Goal: Find specific page/section: Find specific page/section

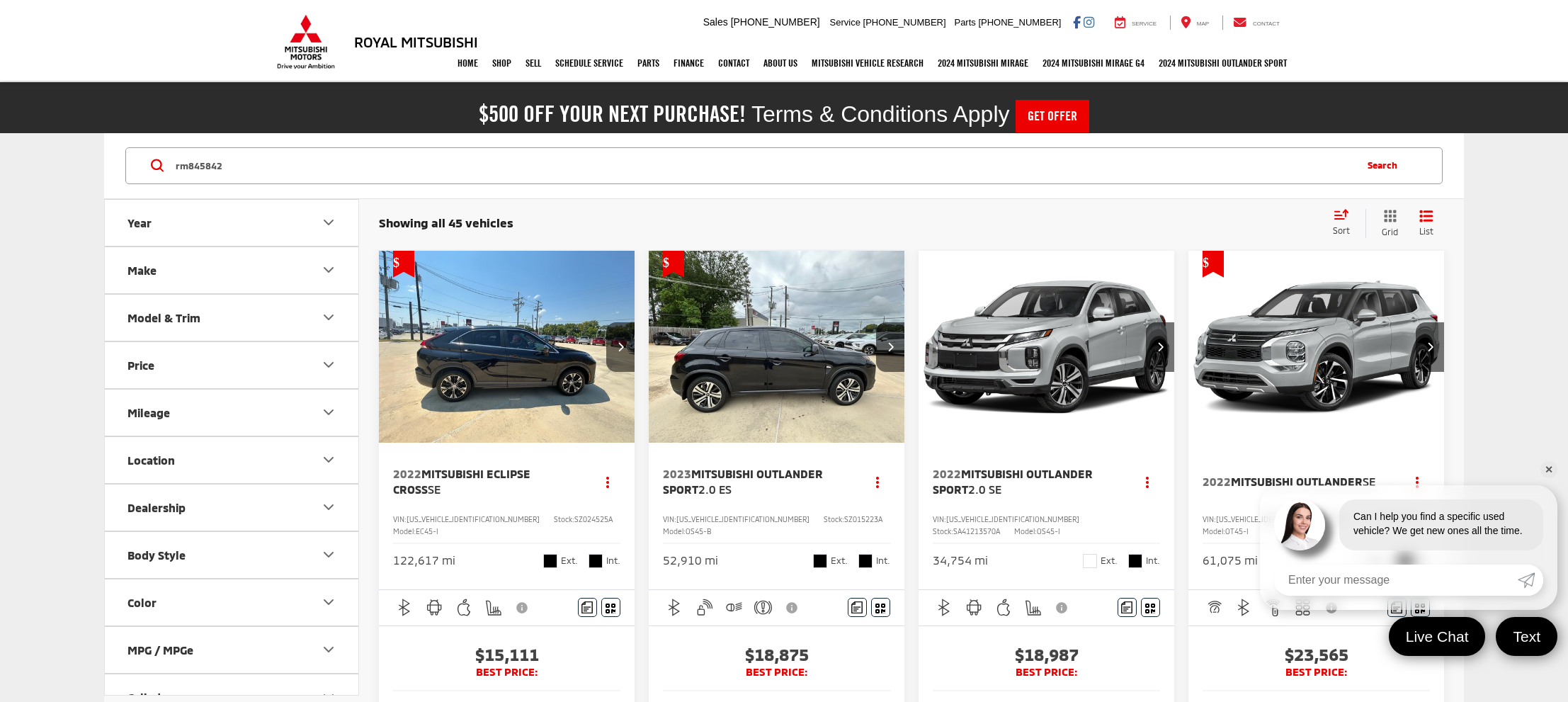
type input "rm845842"
click at [1389, 167] on button "Search" at bounding box center [1385, 166] width 64 height 35
click at [1382, 163] on button "Search" at bounding box center [1385, 166] width 64 height 35
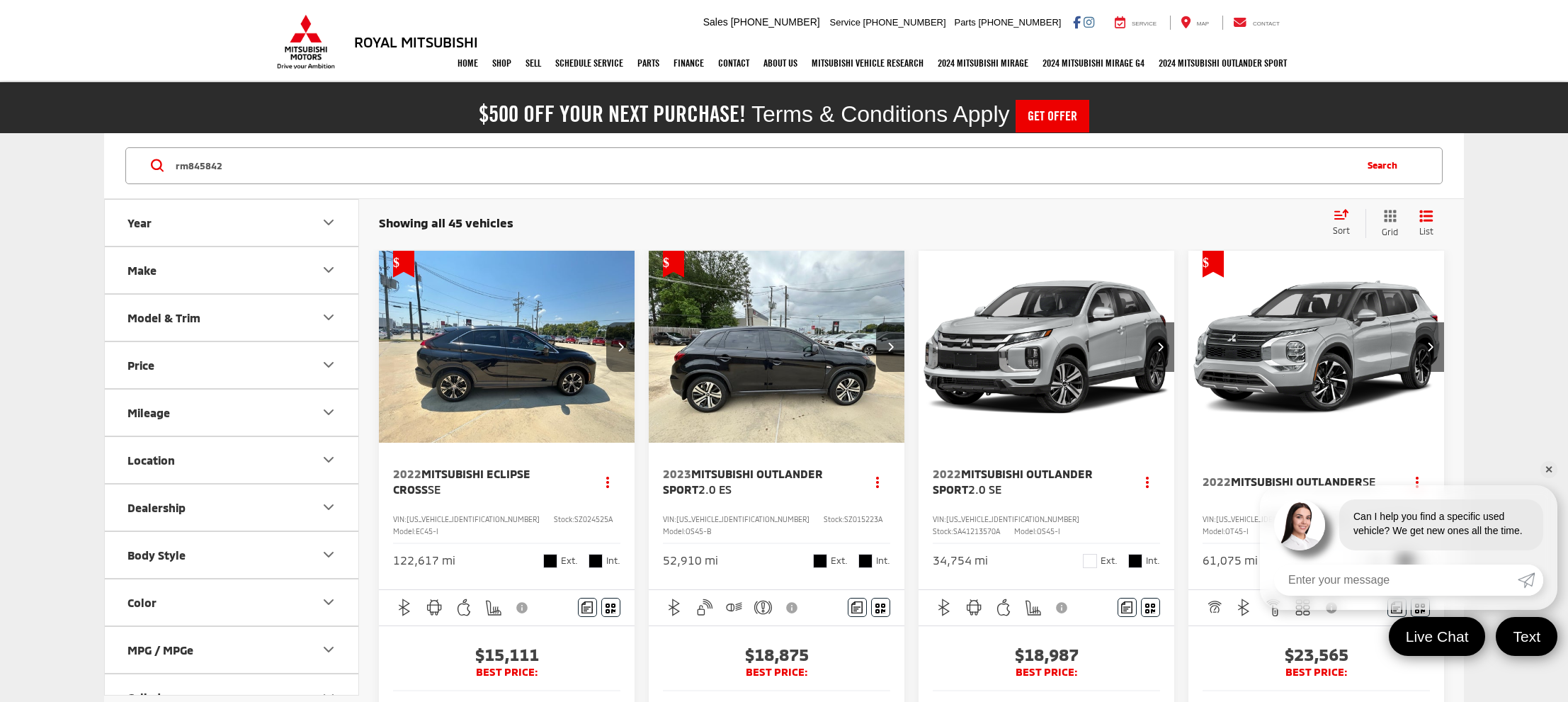
click at [1382, 163] on button "Search" at bounding box center [1385, 166] width 64 height 35
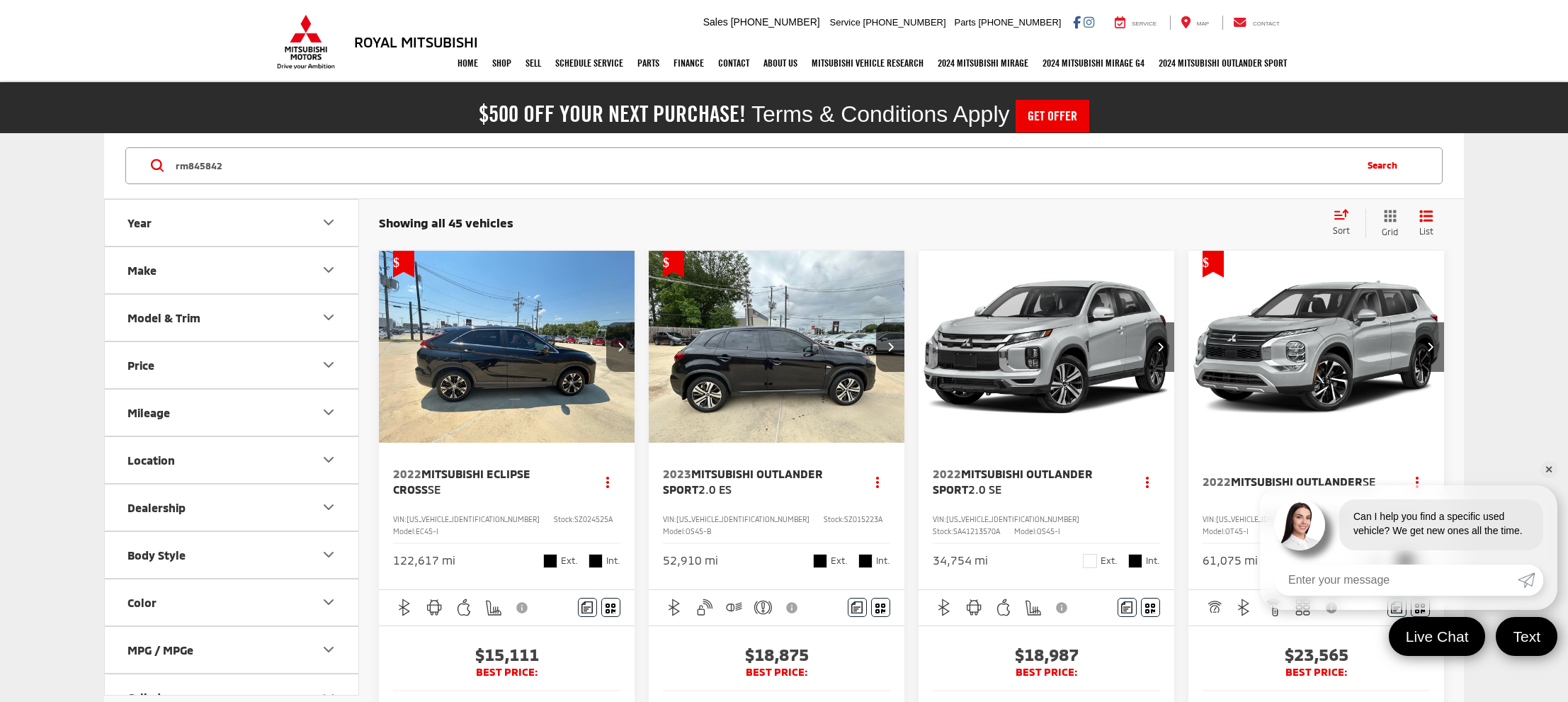
click at [1382, 163] on button "Search" at bounding box center [1385, 166] width 64 height 35
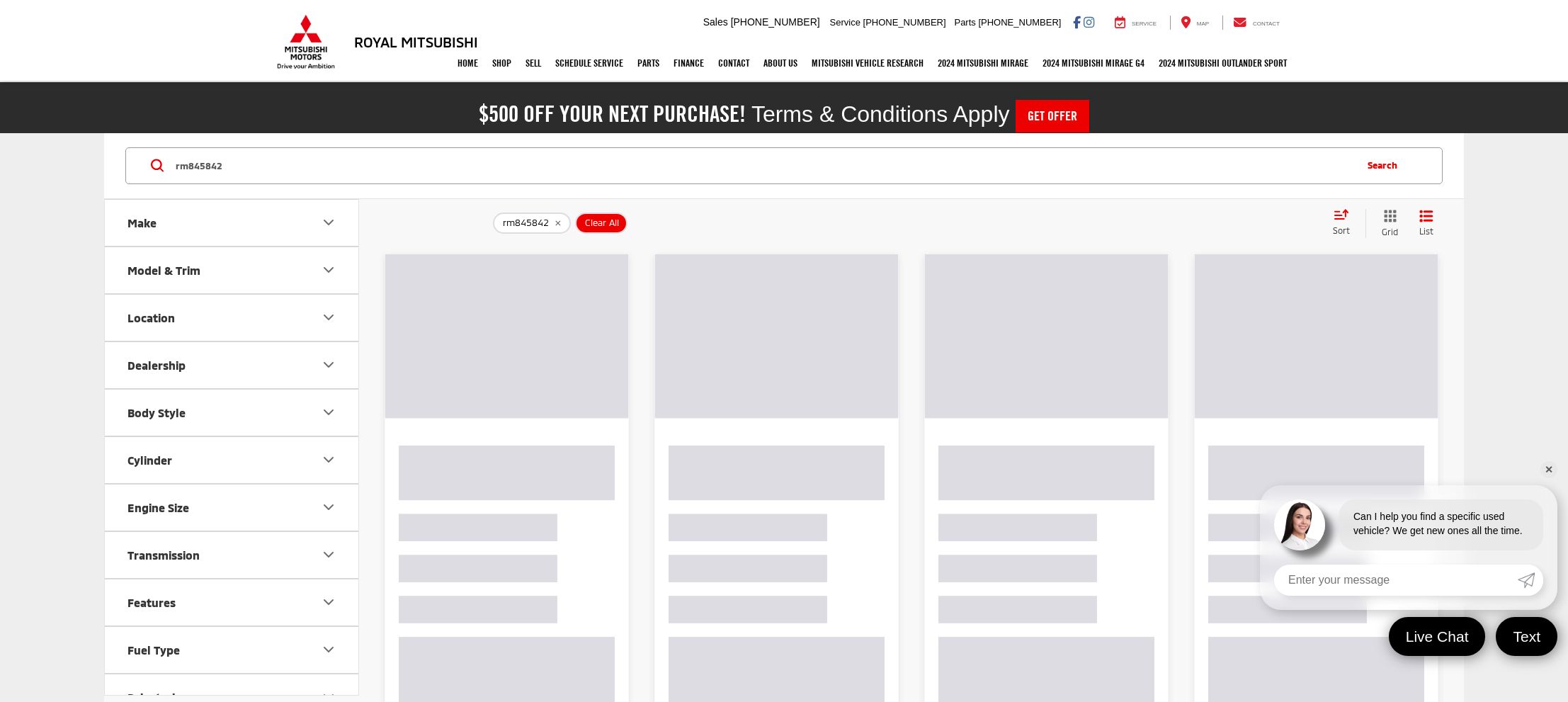
click at [1552, 468] on link "✕" at bounding box center [1549, 470] width 17 height 17
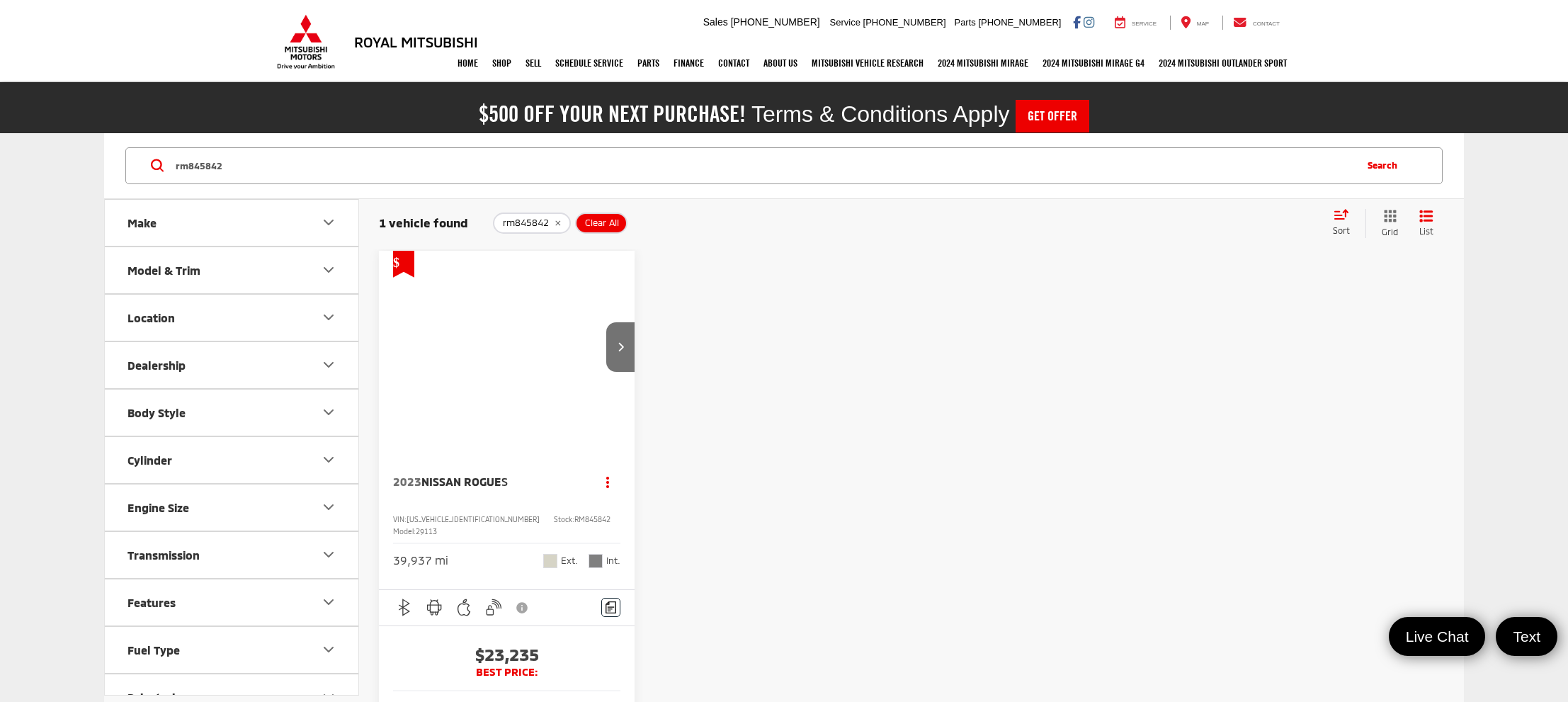
click at [513, 363] on div "2023 Nissan Rogue S 0" at bounding box center [507, 347] width 258 height 193
